Goal: Navigation & Orientation: Go to known website

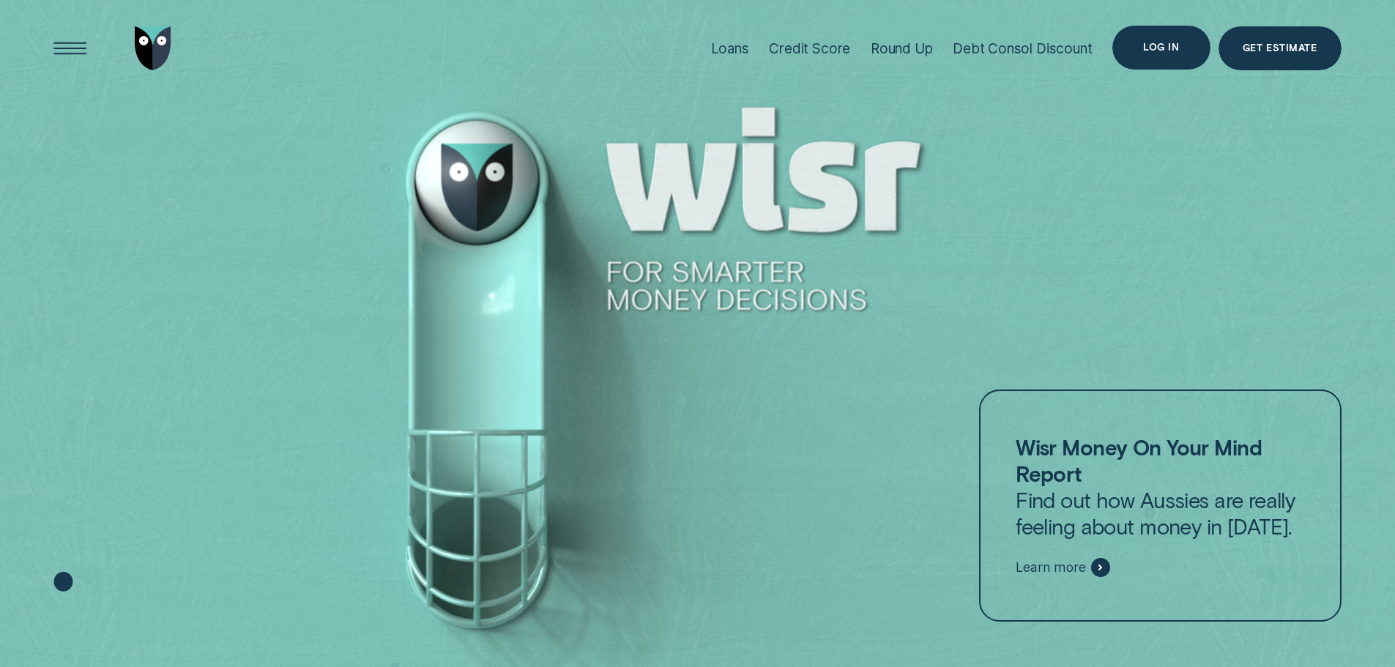
click at [1148, 59] on div "Log in" at bounding box center [1160, 48] width 97 height 44
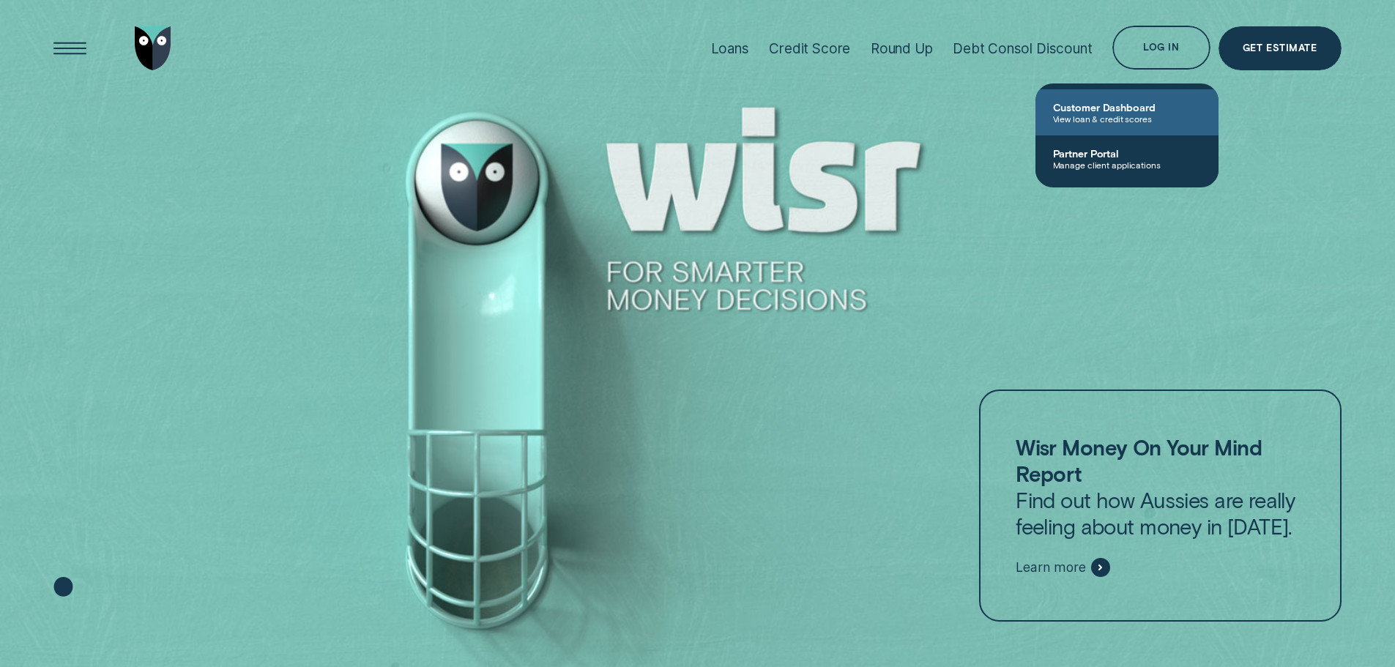
click at [1108, 101] on span "Customer Dashboard" at bounding box center [1127, 107] width 148 height 12
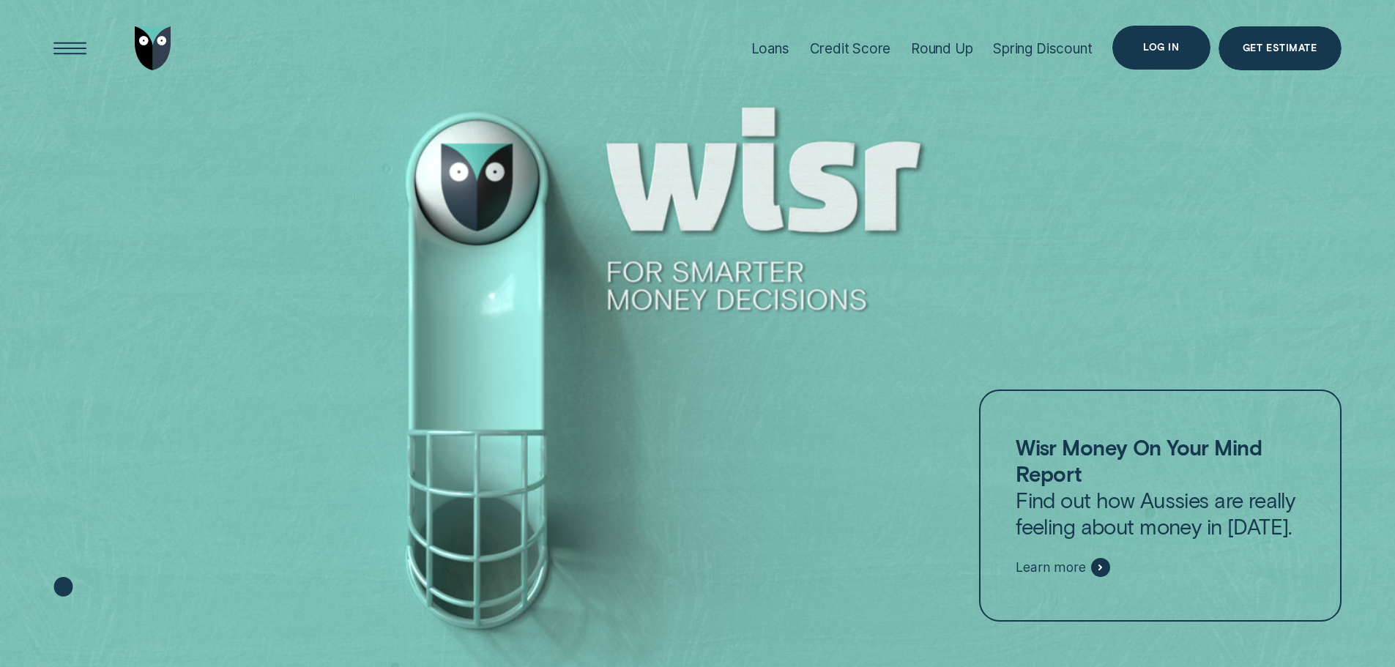
click at [1171, 56] on div "Log in" at bounding box center [1160, 48] width 97 height 44
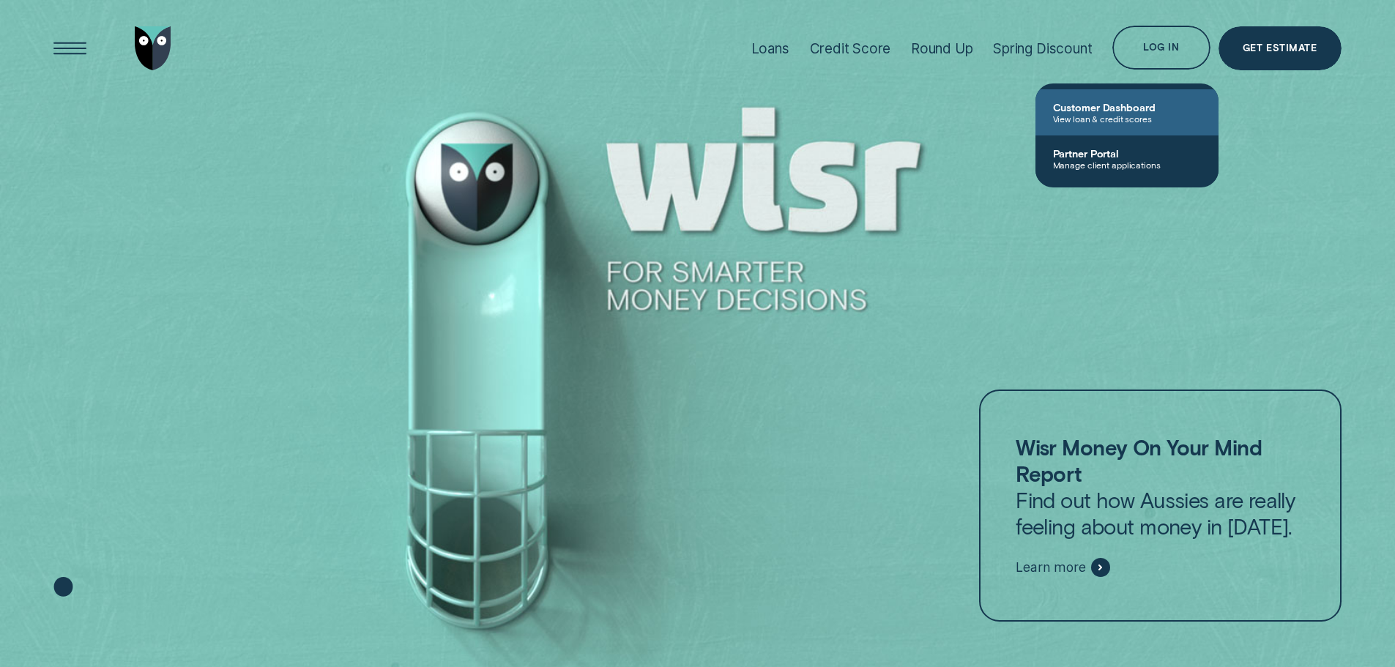
click at [1108, 114] on span "View loan & credit scores" at bounding box center [1127, 118] width 148 height 10
